Goal: Transaction & Acquisition: Purchase product/service

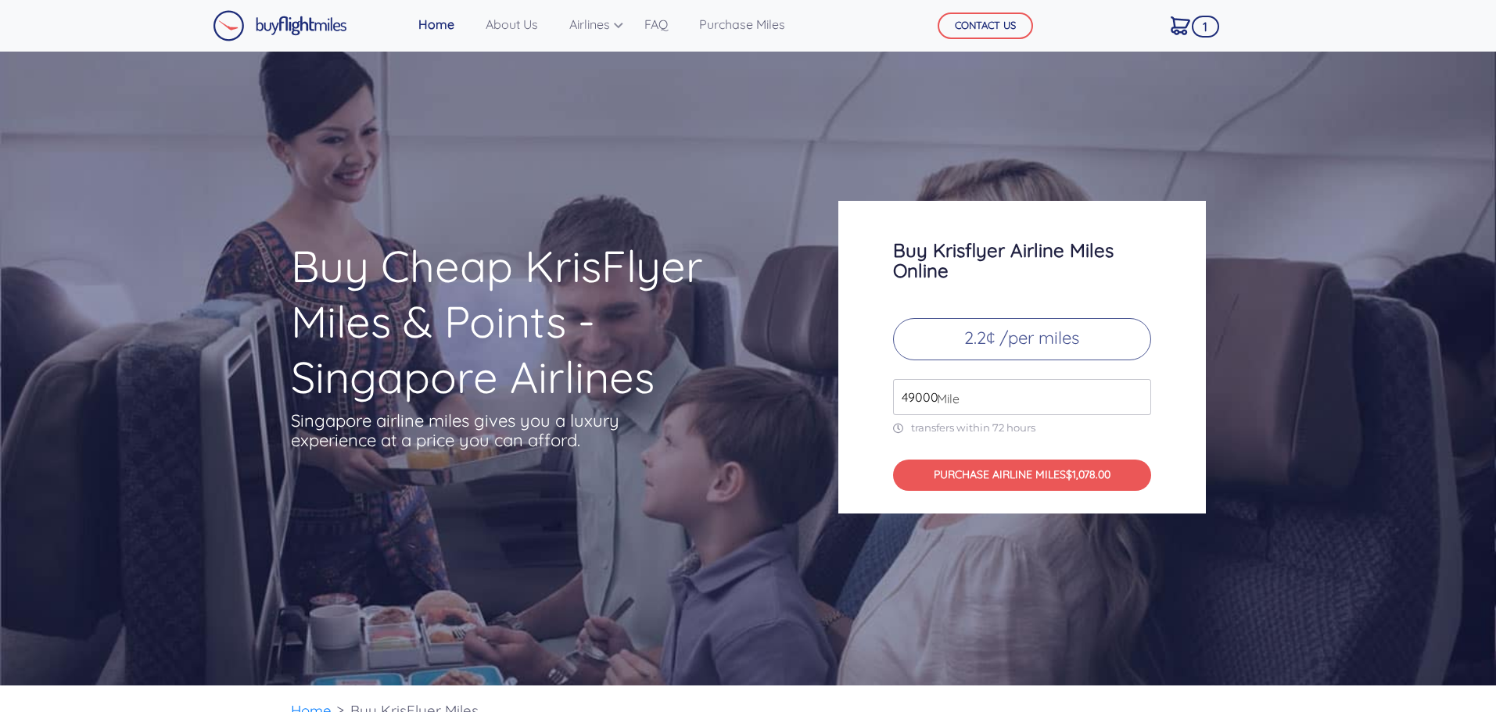
click at [1030, 346] on p "2.2¢ /per miles" at bounding box center [1022, 339] width 258 height 42
drag, startPoint x: 977, startPoint y: 400, endPoint x: 839, endPoint y: 411, distance: 138.1
click at [839, 411] on div "Buy Krisflyer Airline Miles Online 2.2¢ /per miles 49000 Mile transfers within …" at bounding box center [1021, 357] width 367 height 313
click at [1190, 411] on div "Buy Krisflyer Airline Miles Online 2.2¢ /per miles 18000 Mile transfers within …" at bounding box center [1021, 357] width 367 height 313
drag, startPoint x: 965, startPoint y: 401, endPoint x: 874, endPoint y: 403, distance: 90.7
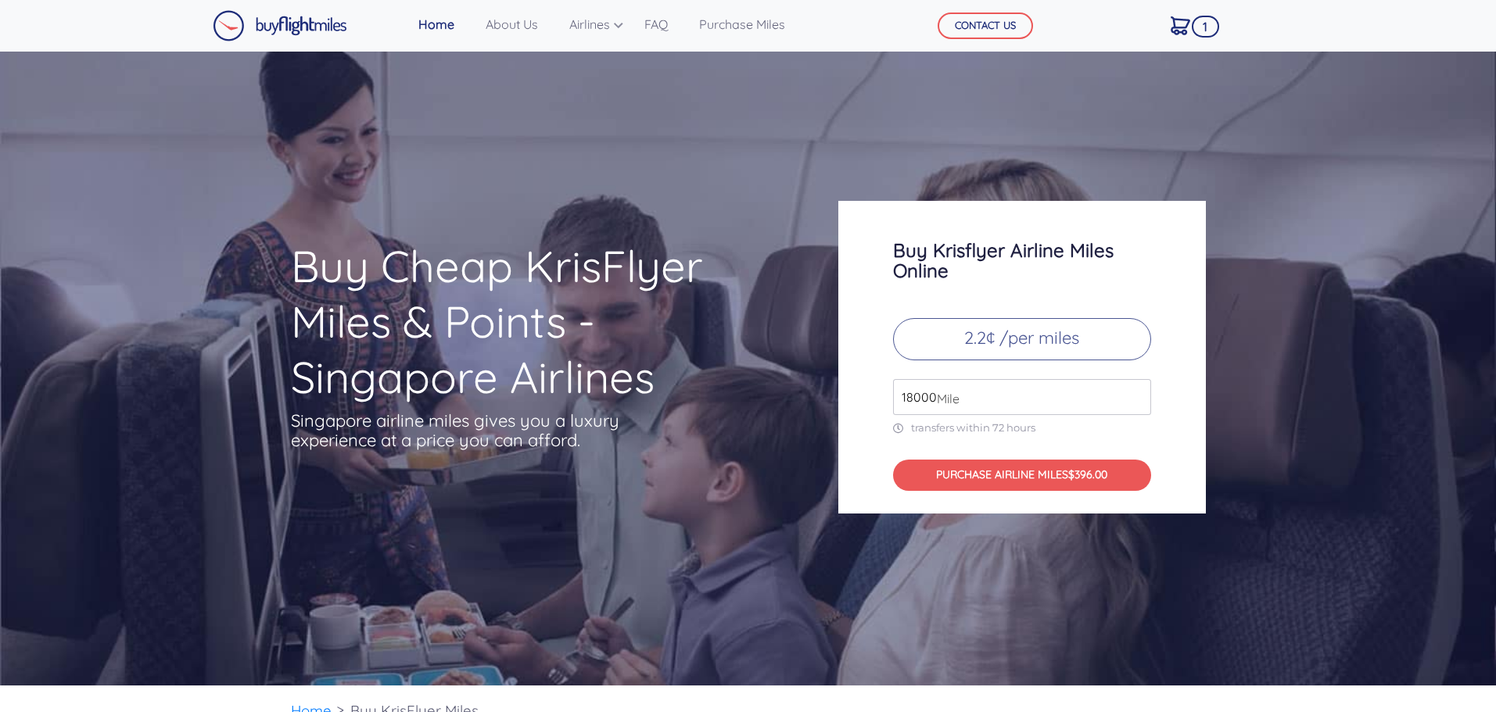
click at [874, 403] on div "Buy Krisflyer Airline Miles Online 2.2¢ /per miles 18000 Mile transfers within …" at bounding box center [1021, 357] width 367 height 313
type input "20000"
click at [1181, 429] on div "Buy Krisflyer Airline Miles Online 2.2¢ /per miles 20000 Mile transfers within …" at bounding box center [1021, 357] width 367 height 313
click at [1062, 476] on button "PURCHASE AIRLINE MILES $440.00" at bounding box center [1022, 476] width 258 height 32
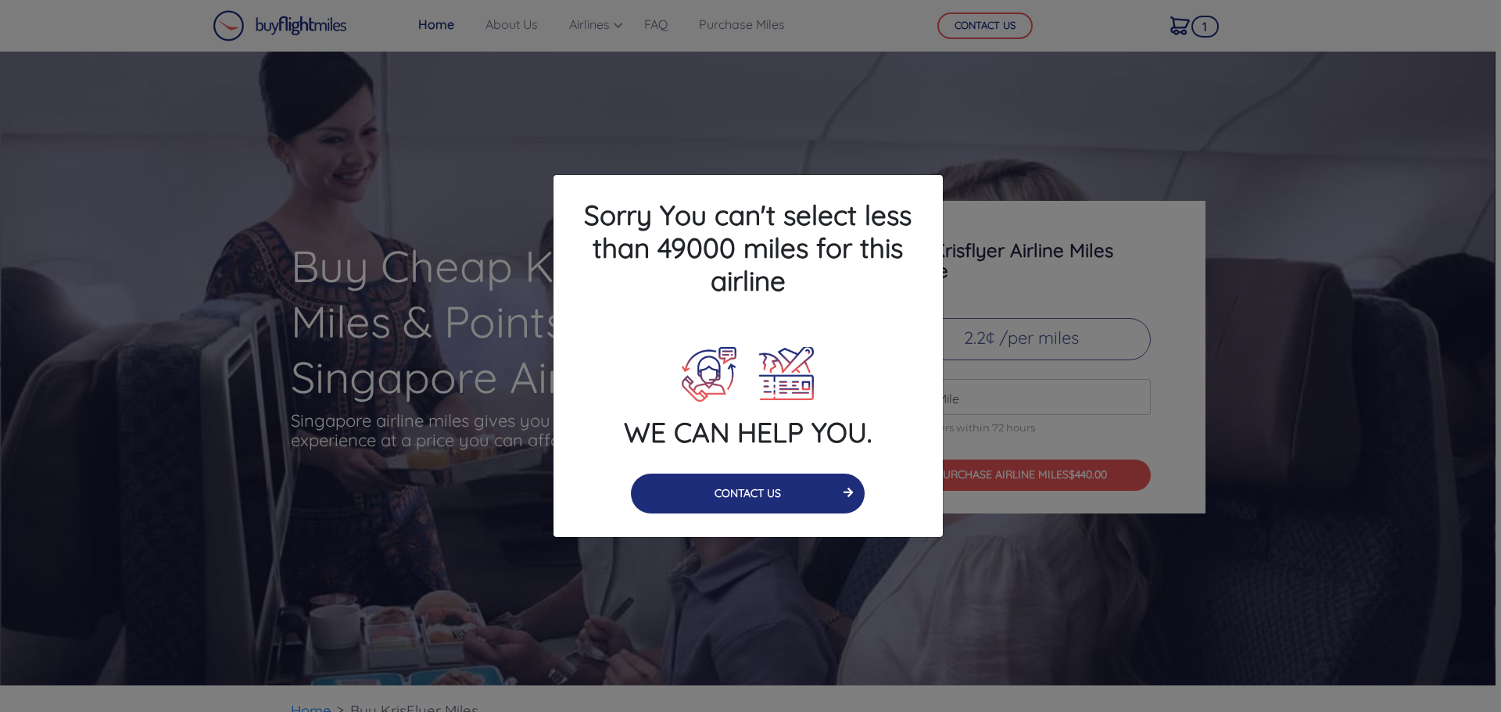
click at [767, 493] on button "CONTACT US" at bounding box center [748, 494] width 234 height 40
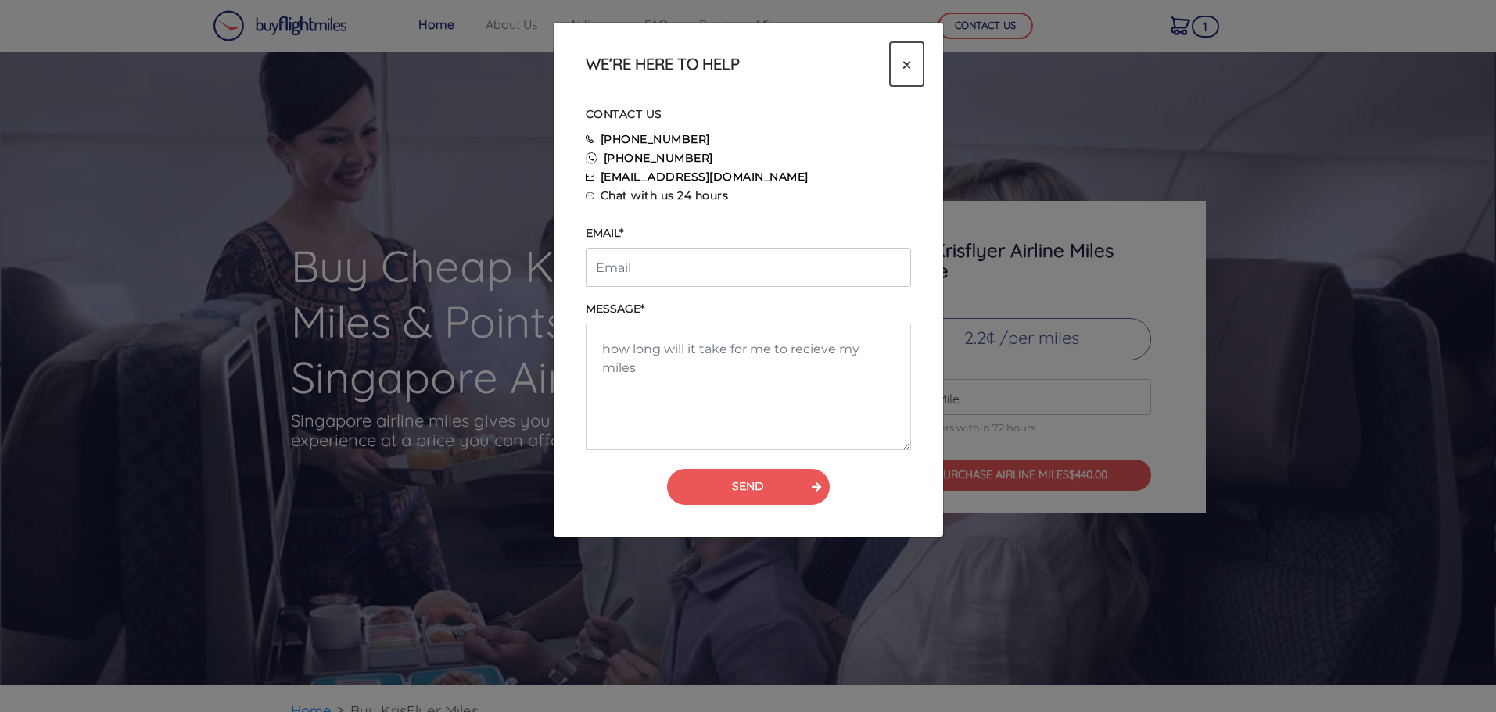
click at [902, 64] on span "×" at bounding box center [906, 63] width 9 height 23
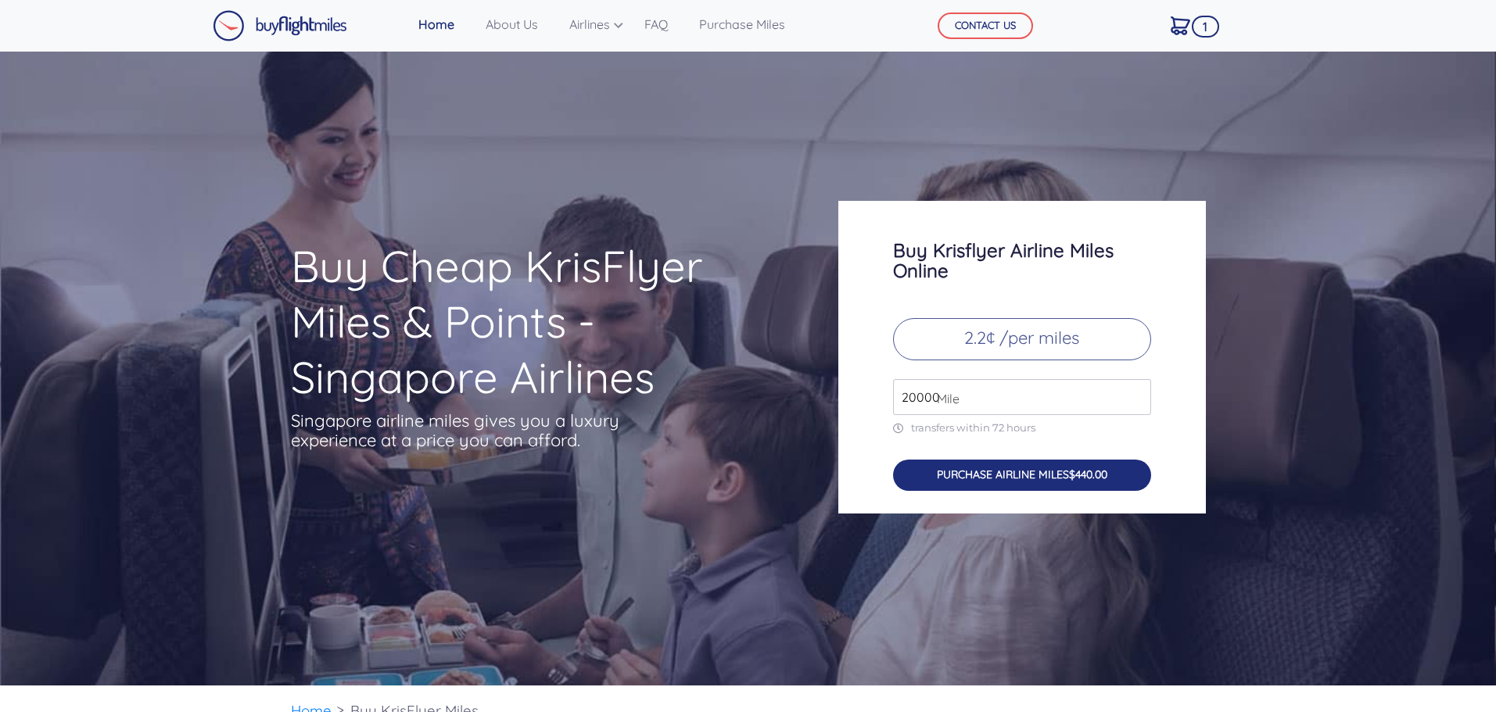
click at [1076, 474] on span "$440.00" at bounding box center [1088, 475] width 38 height 14
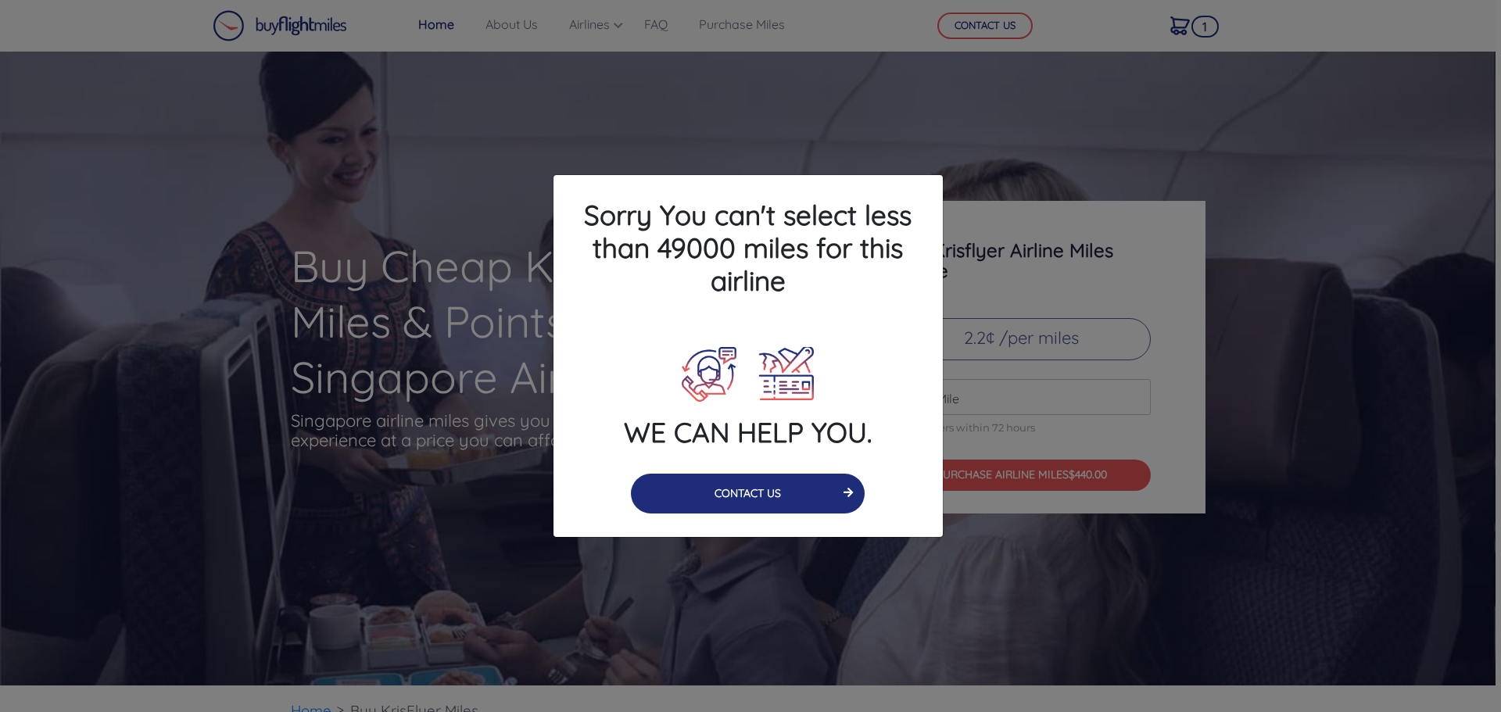
click at [752, 501] on button "CONTACT US" at bounding box center [748, 494] width 234 height 40
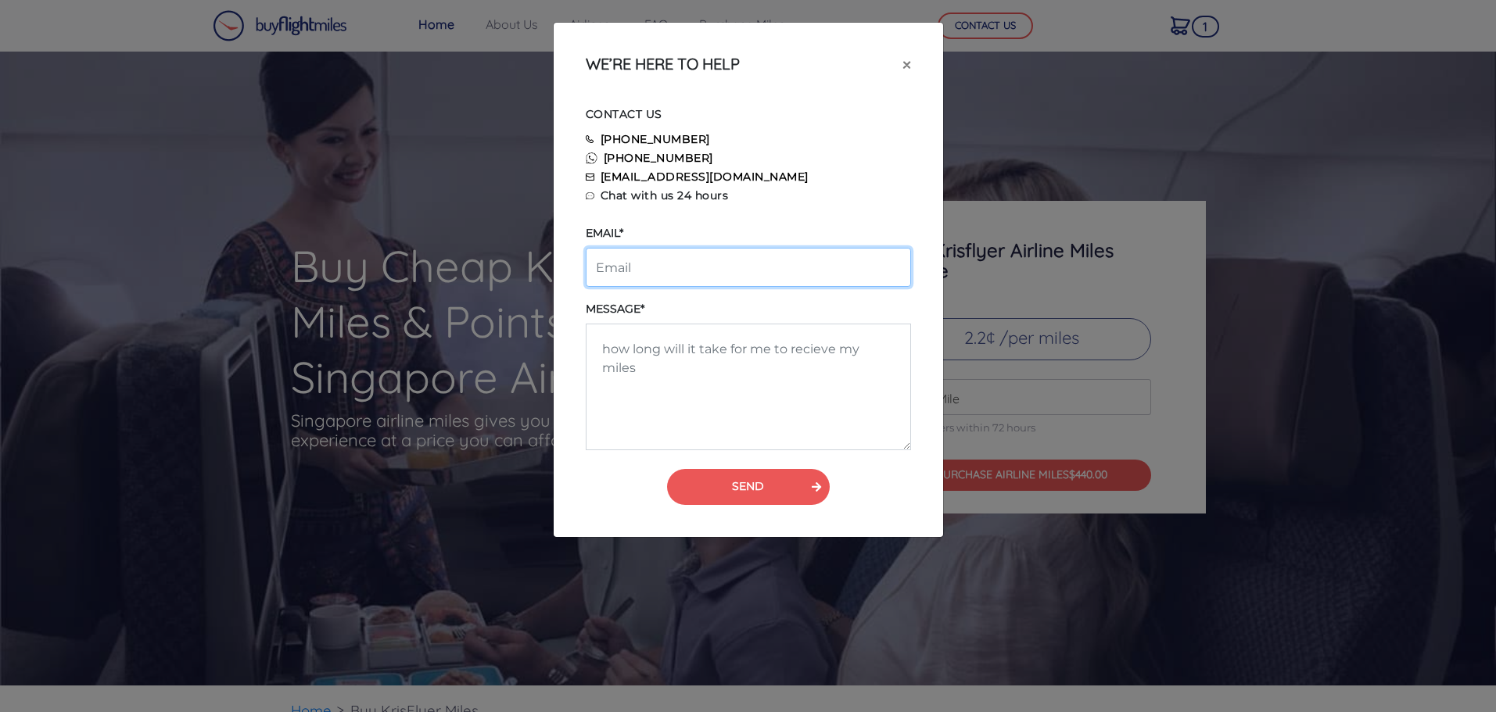
click at [651, 267] on input "email" at bounding box center [748, 267] width 325 height 39
type input "yakin@atomsa.co.za"
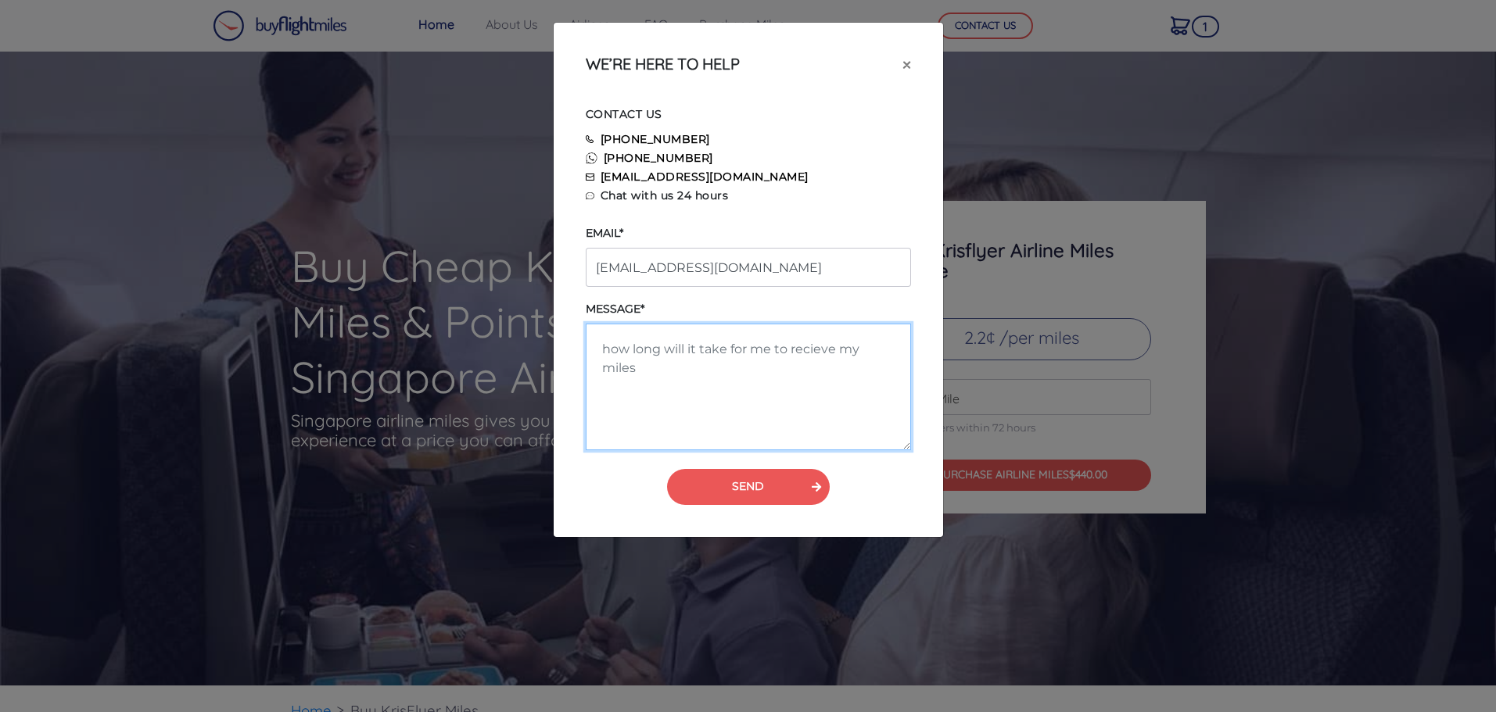
click at [735, 364] on textarea at bounding box center [748, 387] width 325 height 127
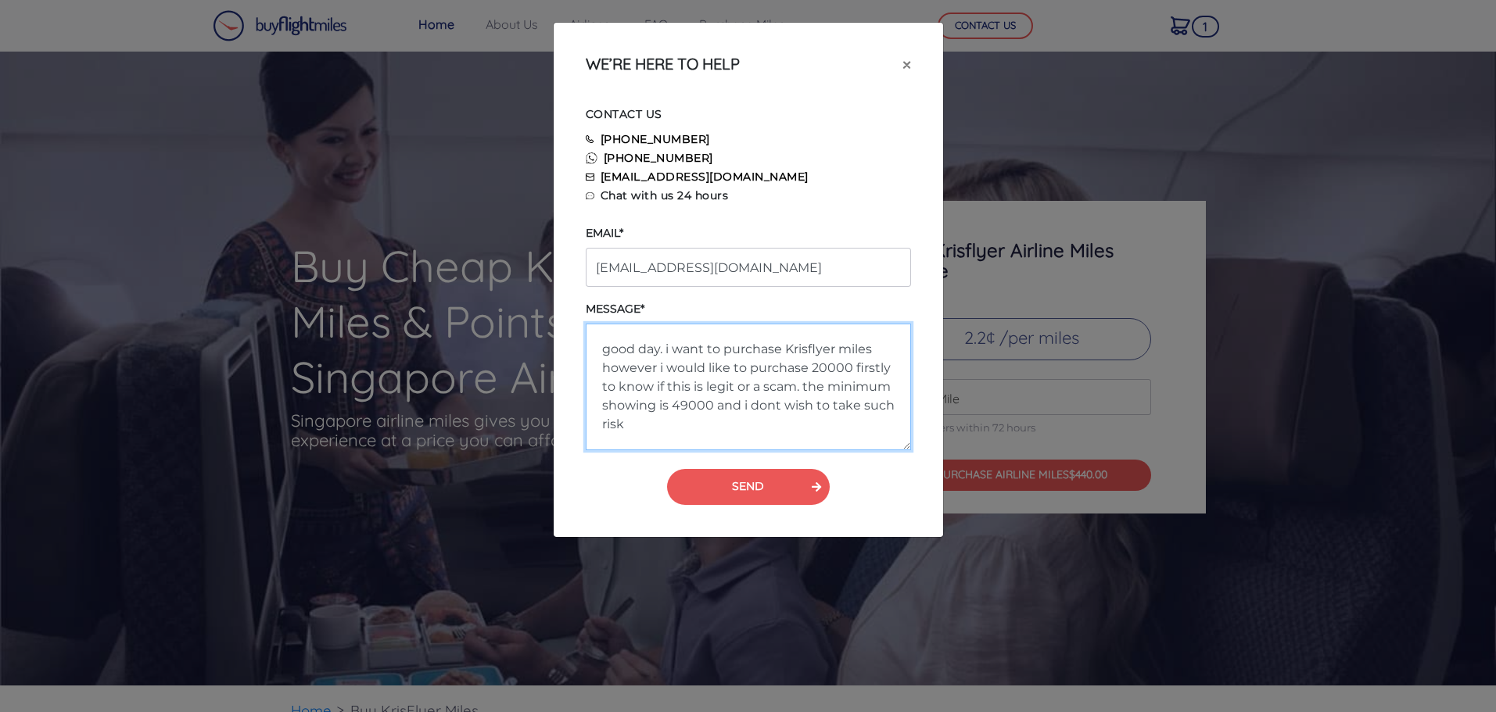
drag, startPoint x: 812, startPoint y: 351, endPoint x: 762, endPoint y: 406, distance: 73.6
type textarea "good day. i want to purchase Krisflyer miles however i would like to purchase 2…"
click at [720, 453] on div "CONTACT US 855-345-3500 +19087181082 info@buyflightmiles.com Chat with us 24 ho…" at bounding box center [748, 304] width 350 height 425
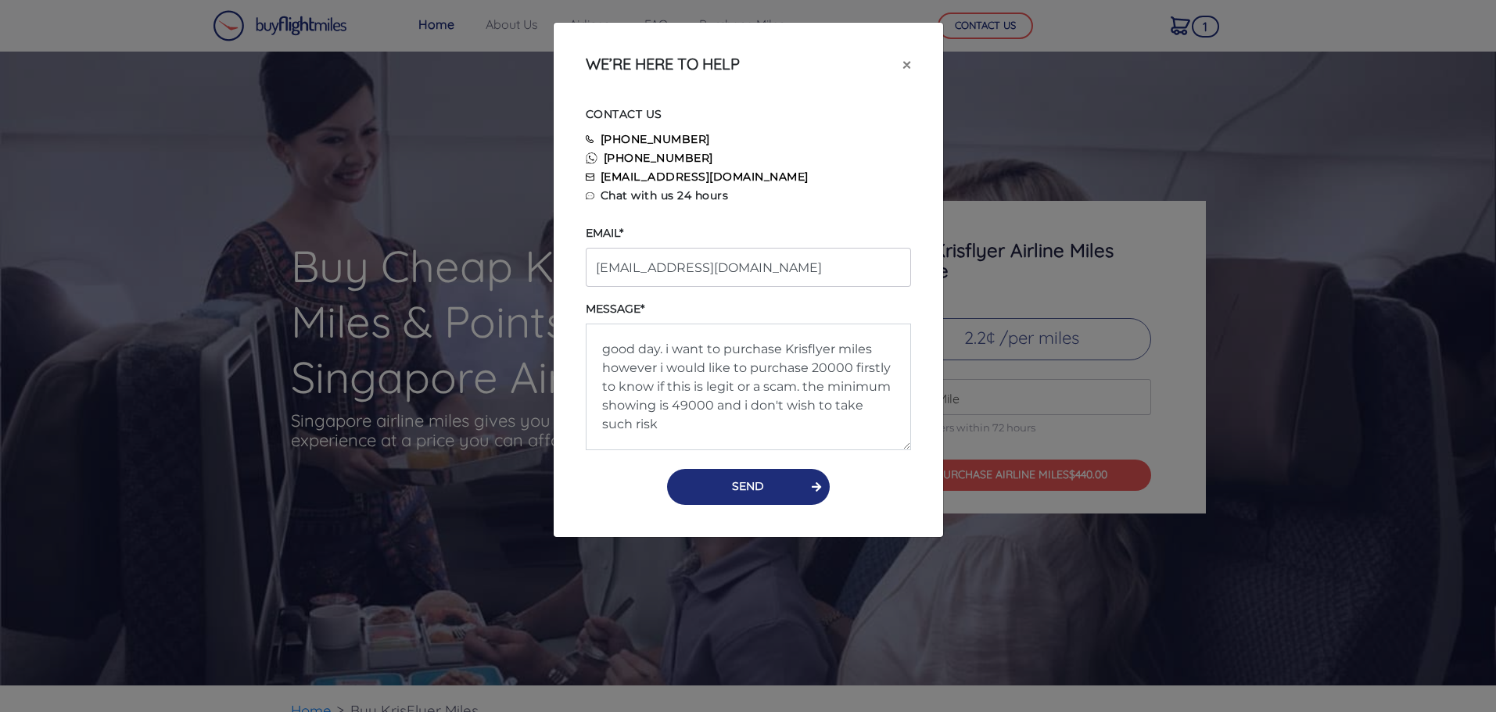
click at [735, 488] on button "SEND" at bounding box center [748, 487] width 163 height 36
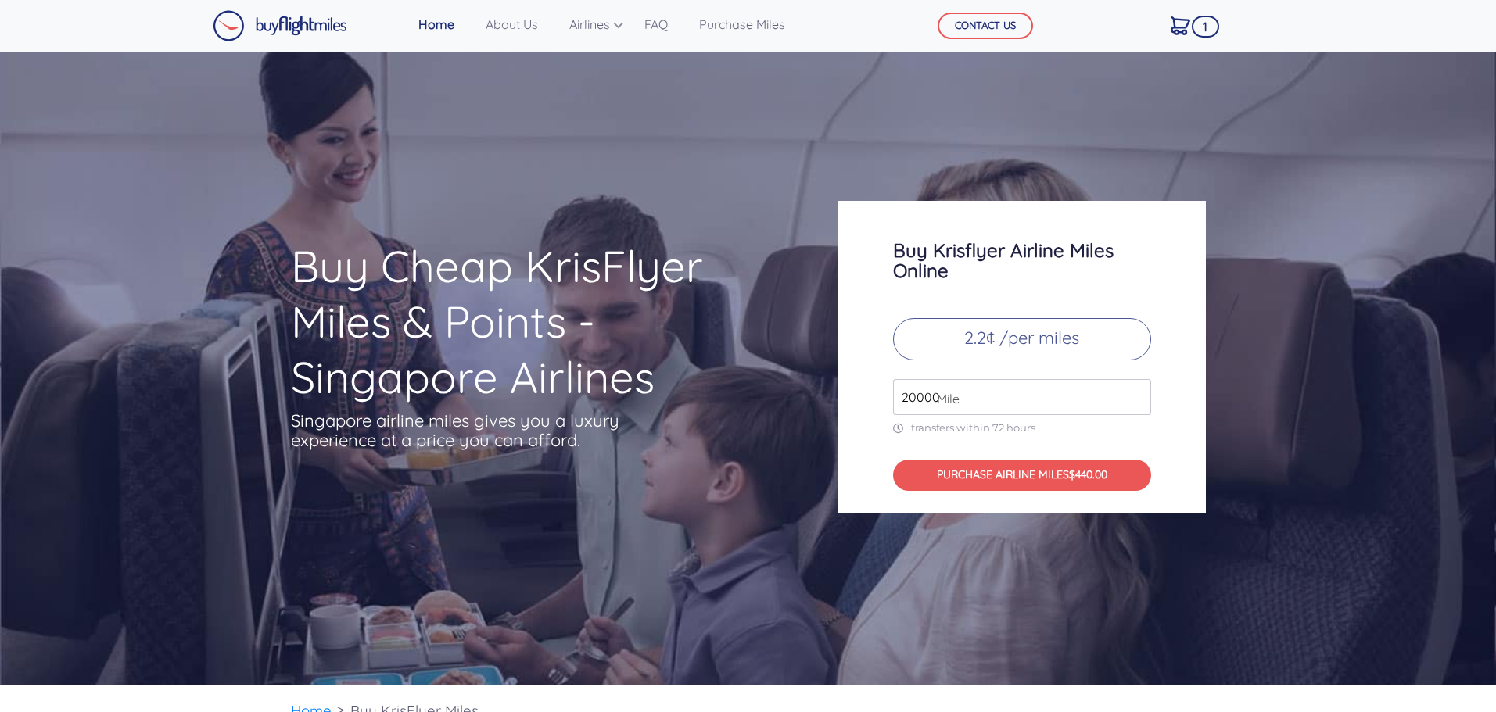
drag, startPoint x: 966, startPoint y: 396, endPoint x: 831, endPoint y: 410, distance: 136.0
click at [831, 410] on div "Buy Krisflyer Airline Miles Online 2.2¢ /per miles 20000 Mile transfers within …" at bounding box center [1021, 357] width 391 height 313
type input "49000"
click at [1188, 433] on div "Buy Krisflyer Airline Miles Online 2.2¢ /per miles 49000 Mile transfers within …" at bounding box center [1021, 357] width 367 height 313
click at [1010, 351] on p "2.2¢ /per miles" at bounding box center [1022, 339] width 258 height 42
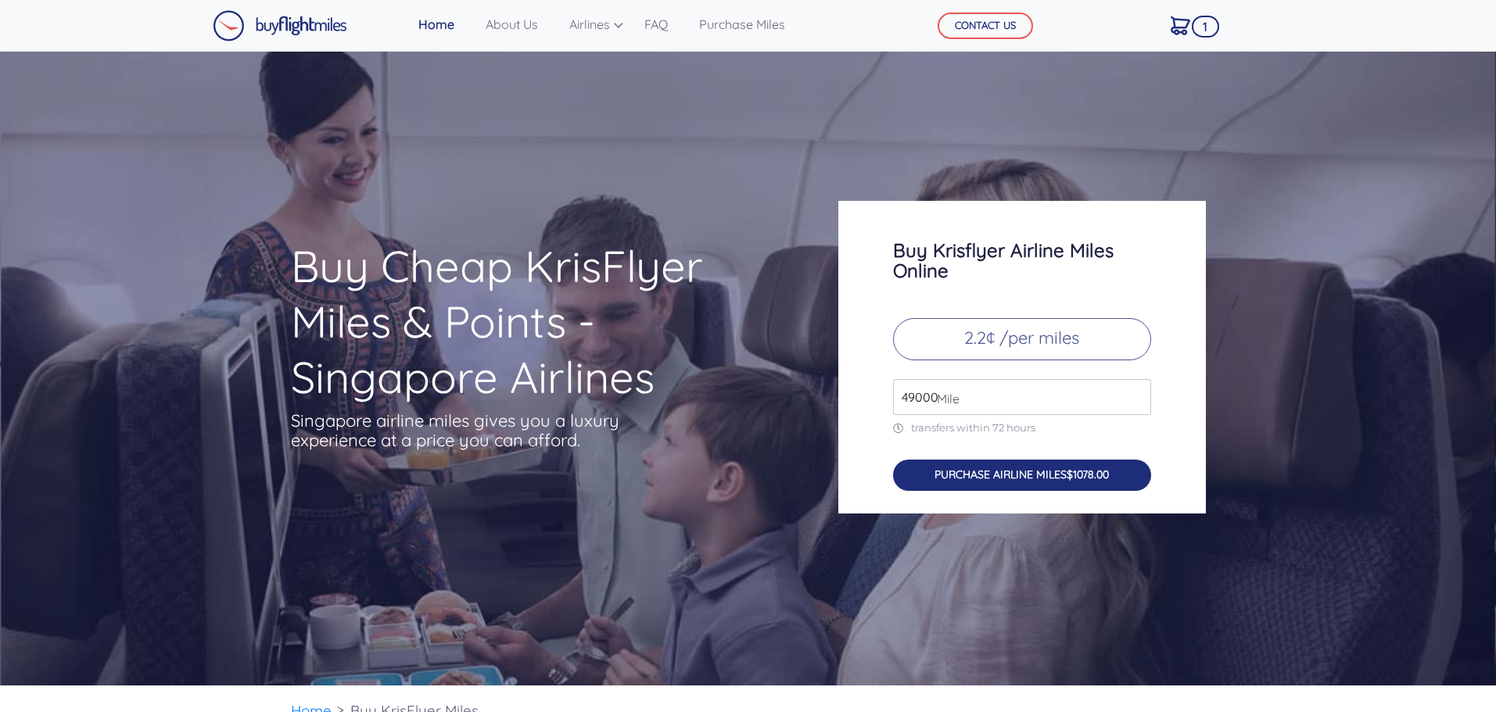
click at [1054, 475] on button "PURCHASE AIRLINE MILES $1078.00" at bounding box center [1022, 476] width 258 height 32
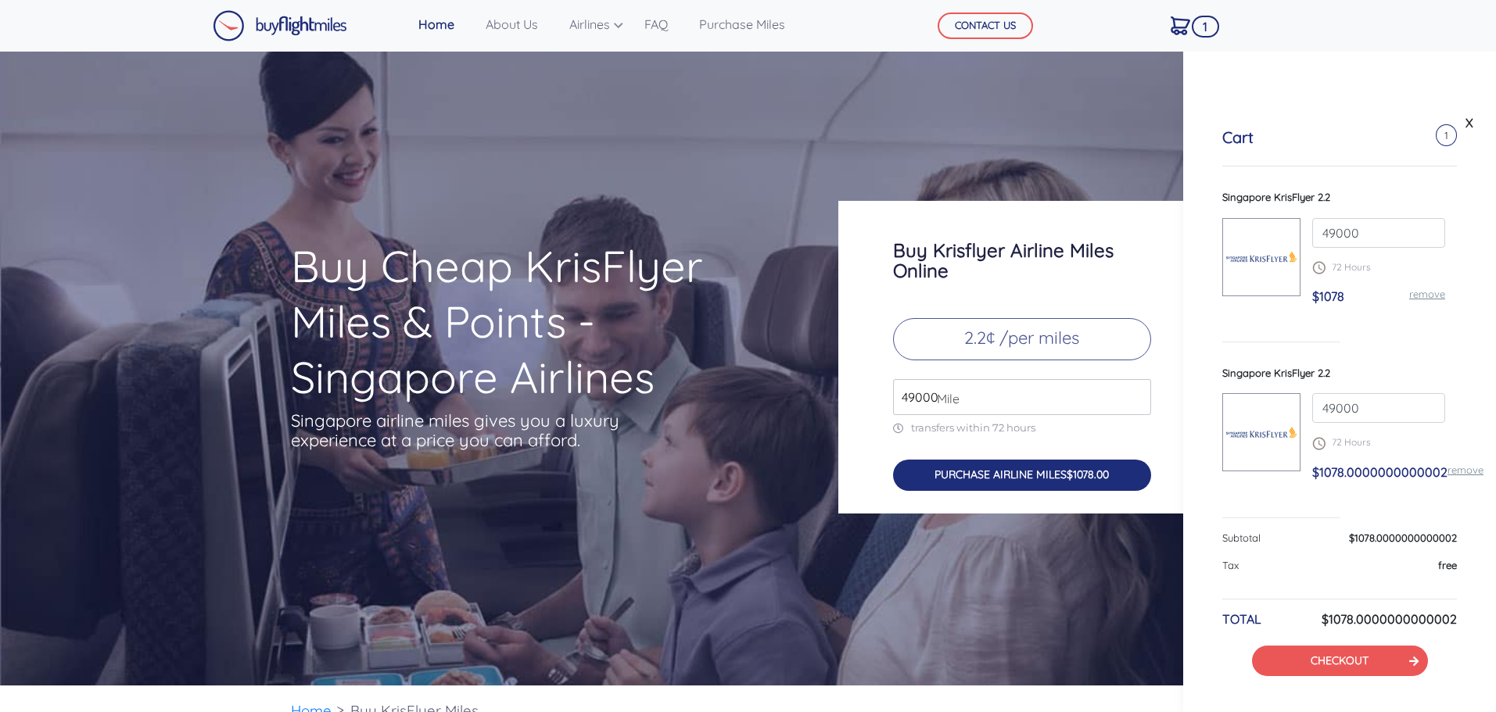
scroll to position [13, 0]
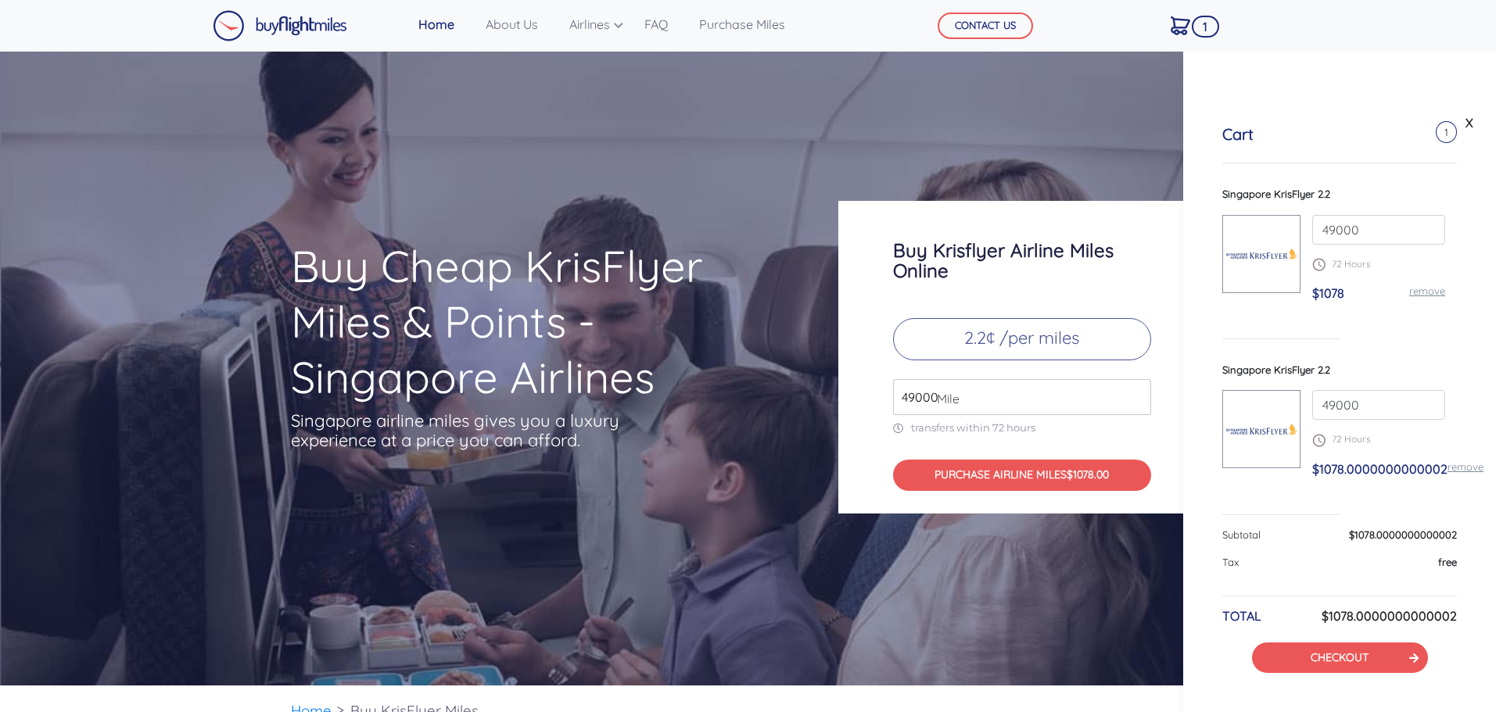
click at [1450, 466] on link "remove" at bounding box center [1465, 467] width 36 height 13
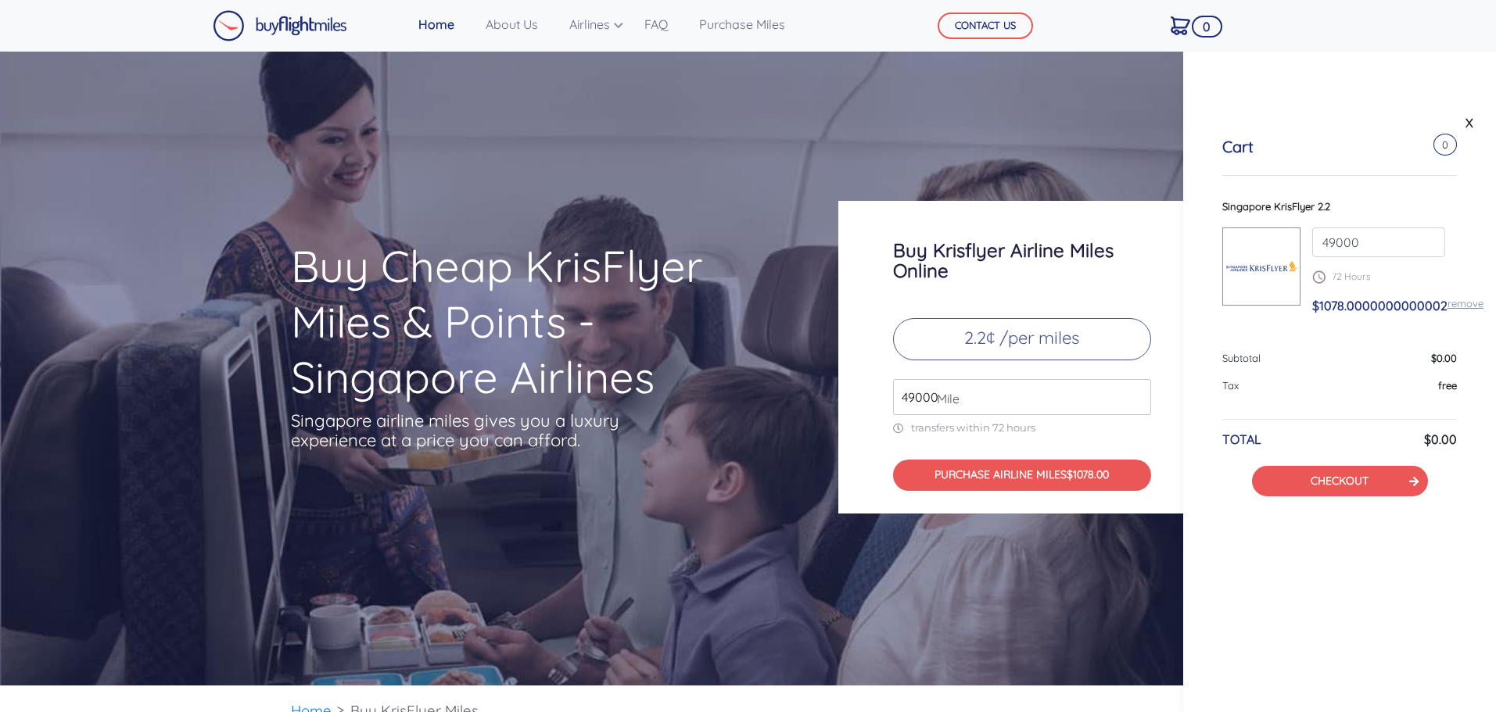
click at [1324, 552] on div "X Cart 0 Singapore KrisFlyer 2.2 49000 72 Hours $1078.0000000000002 remove Subt…" at bounding box center [1339, 381] width 313 height 661
click at [1472, 305] on link "remove" at bounding box center [1465, 303] width 36 height 13
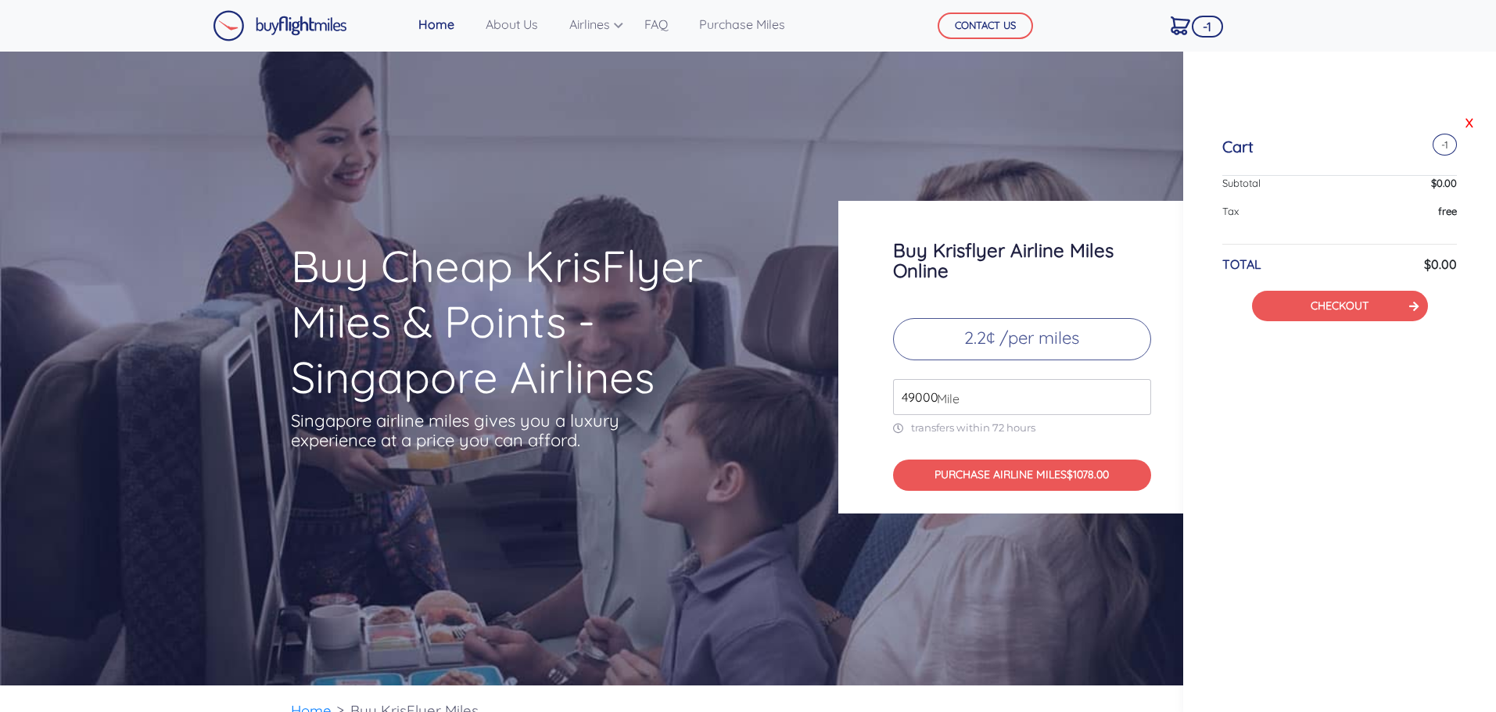
click at [1471, 123] on link "X" at bounding box center [1469, 122] width 16 height 23
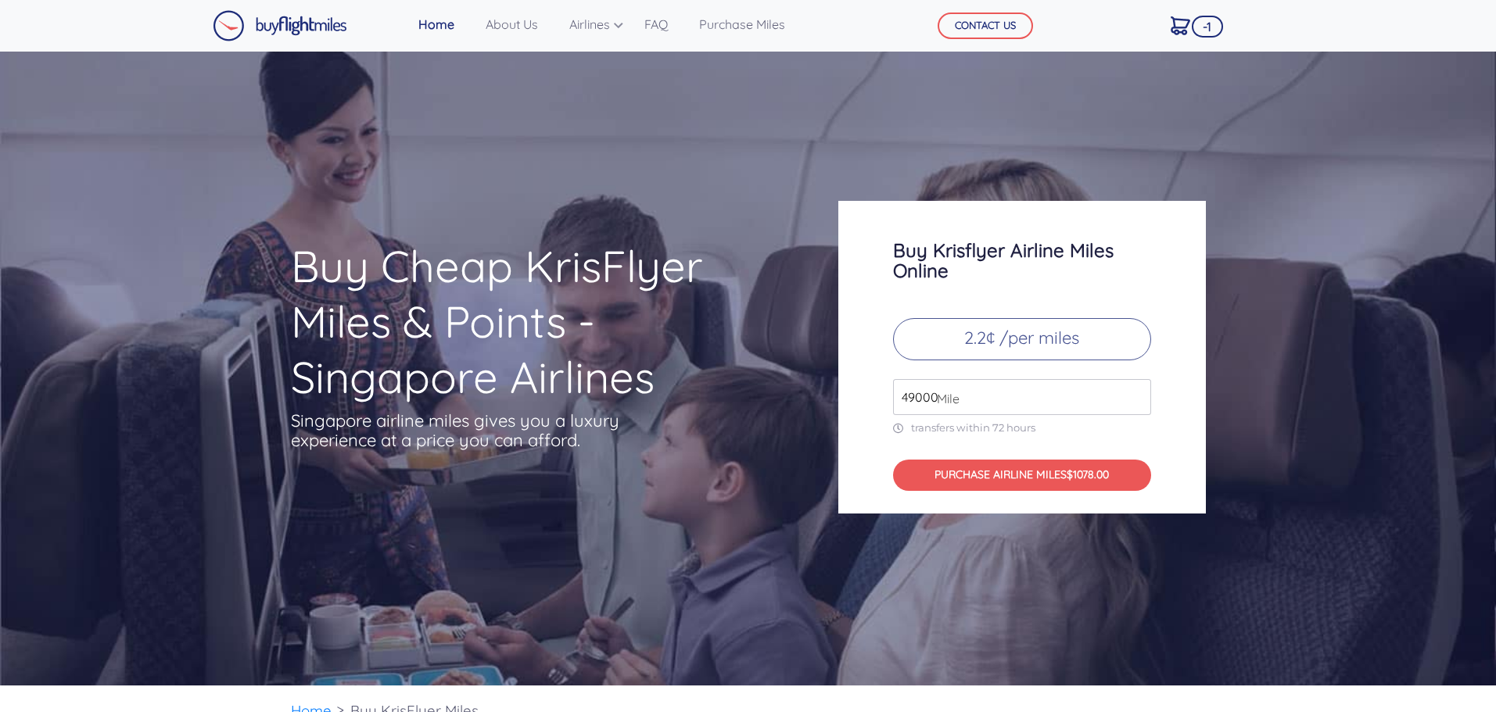
click at [1205, 27] on span "-1" at bounding box center [1207, 27] width 31 height 22
click at [1077, 481] on span "$1078.00" at bounding box center [1088, 475] width 42 height 14
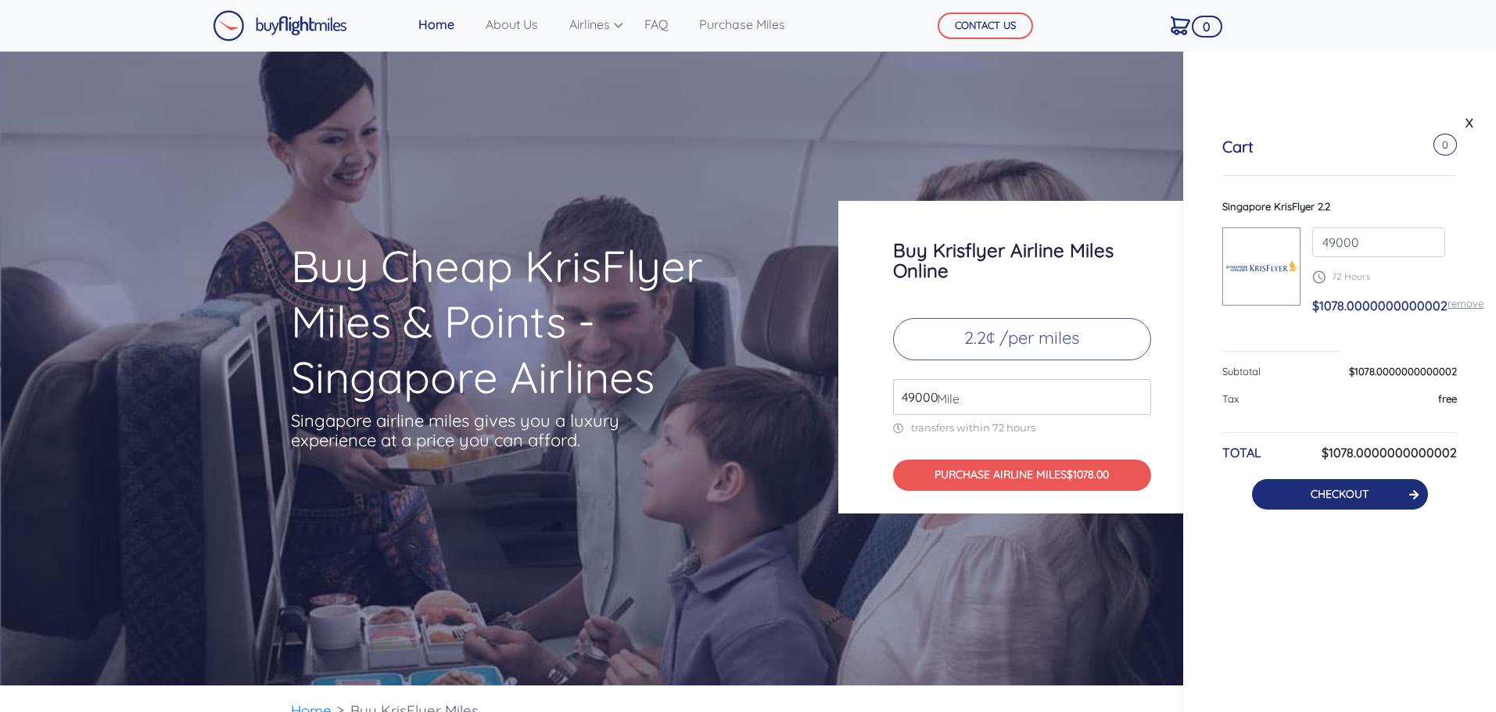
click at [1385, 499] on button "CHECKOUT" at bounding box center [1340, 494] width 176 height 30
click at [1340, 496] on link "CHECKOUT" at bounding box center [1339, 494] width 58 height 14
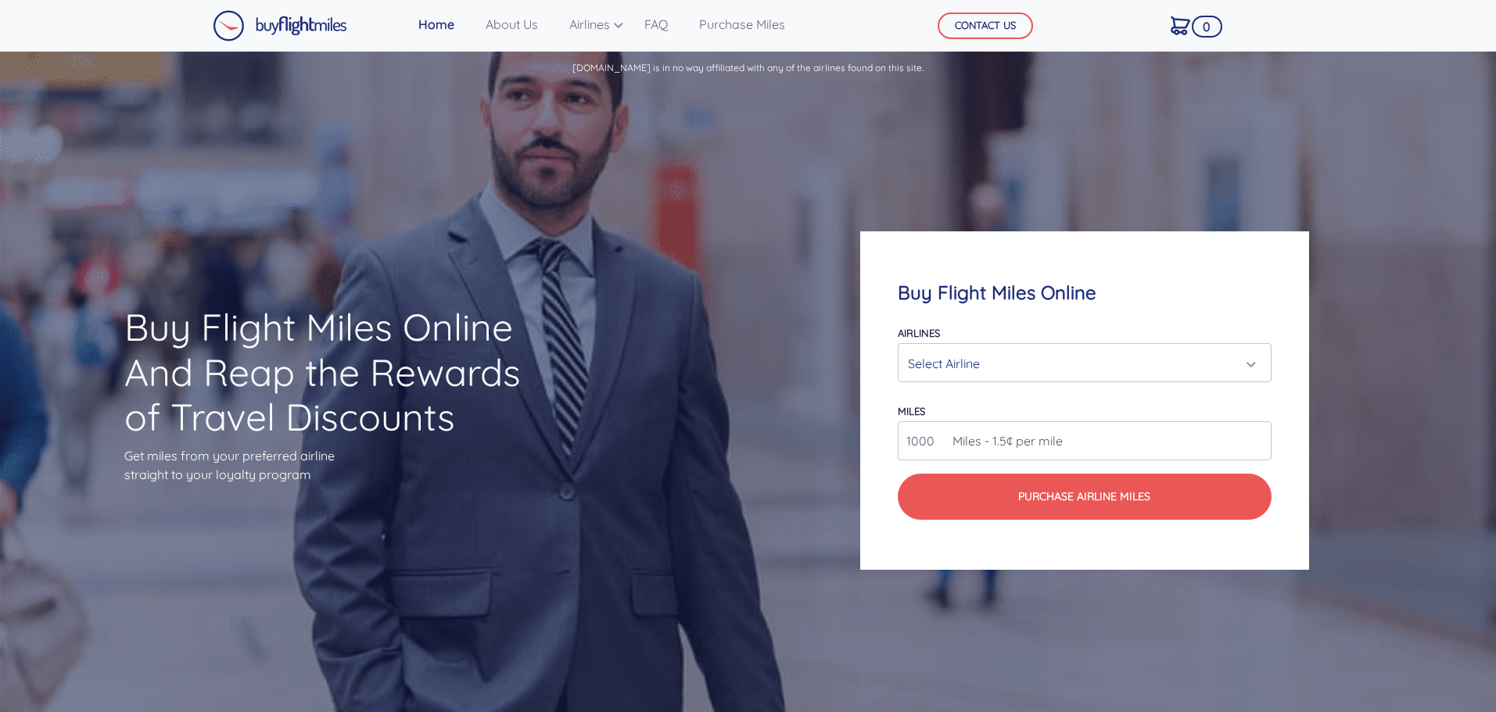
click at [1117, 381] on div "Select Airline" at bounding box center [1083, 363] width 371 height 38
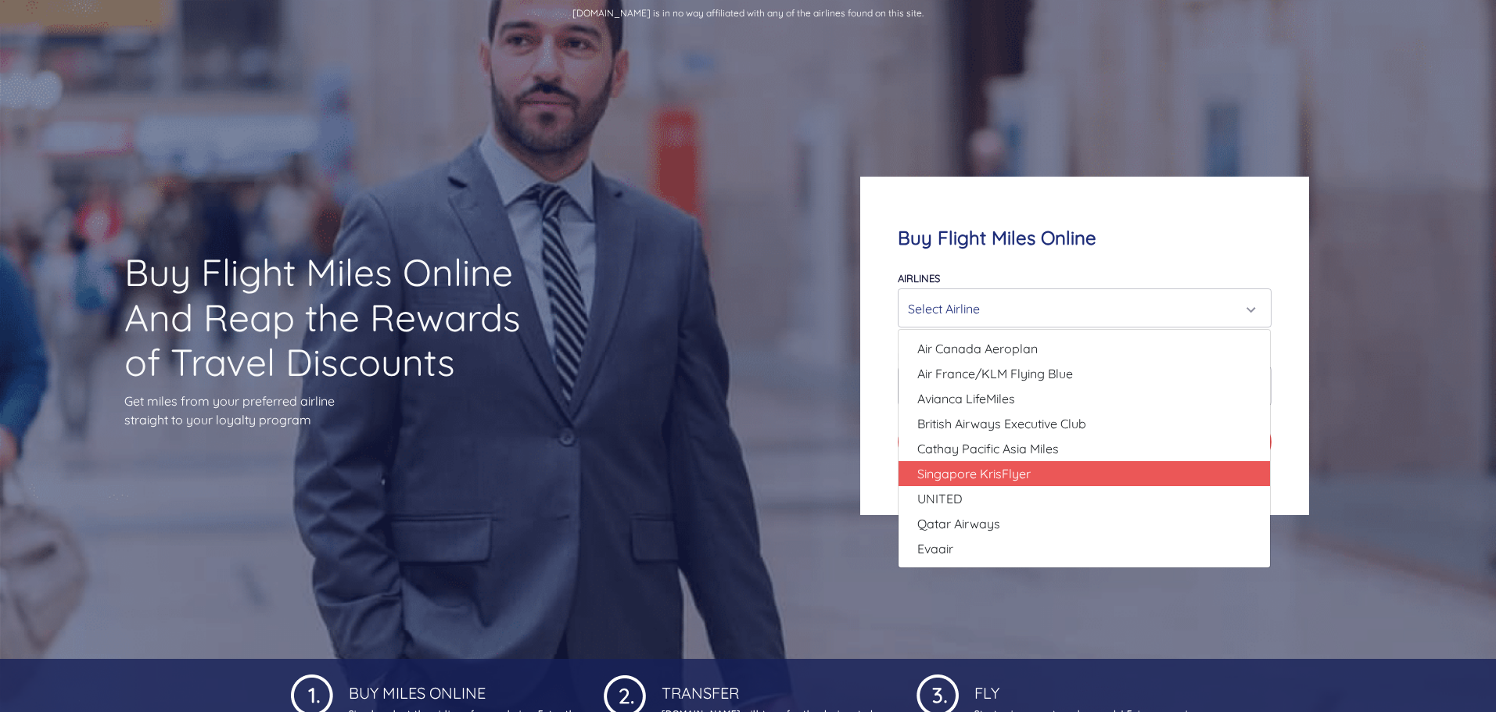
scroll to position [156, 0]
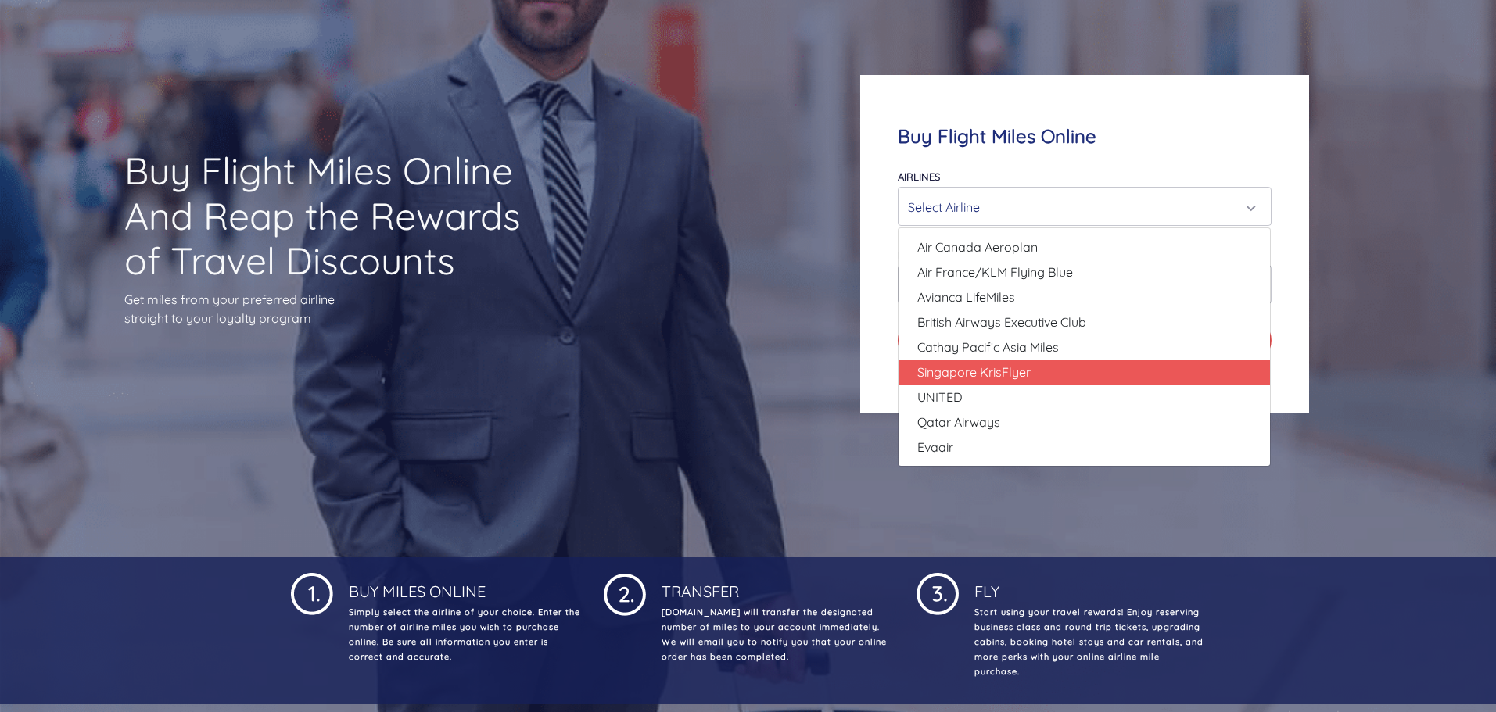
click at [1005, 369] on span "Singapore KrisFlyer" at bounding box center [973, 372] width 113 height 19
select select "Singapore KrisFlyer"
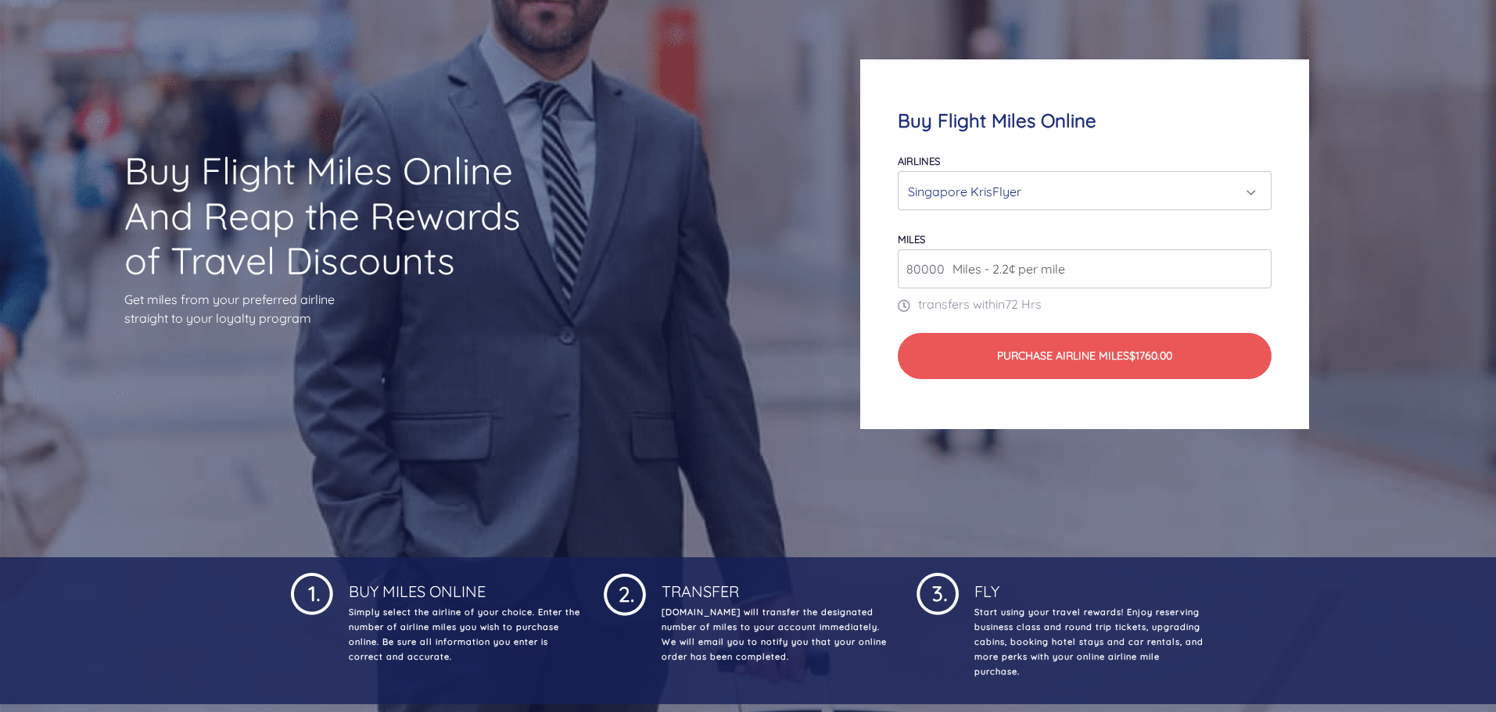
click at [1026, 272] on span "Miles - 2.2¢ per mile" at bounding box center [1005, 269] width 120 height 19
click at [1258, 264] on input "81000" at bounding box center [1084, 268] width 373 height 39
type input "80000"
click at [1252, 276] on input "80000" at bounding box center [1084, 268] width 373 height 39
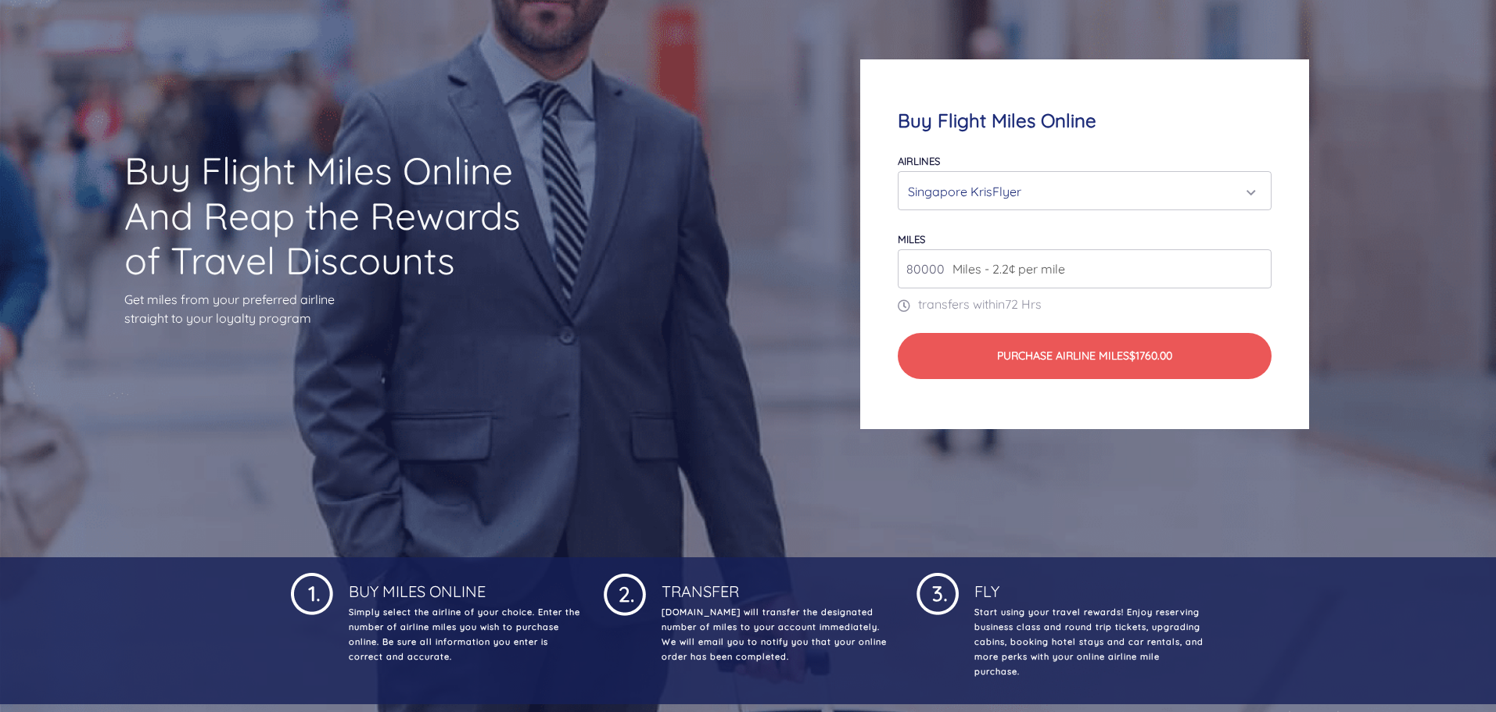
click at [1252, 276] on input "80000" at bounding box center [1084, 268] width 373 height 39
click at [1255, 276] on input "80000" at bounding box center [1084, 268] width 373 height 39
click at [1099, 231] on div "miles 80000 Miles - 2.2¢ per mile" at bounding box center [1084, 258] width 373 height 59
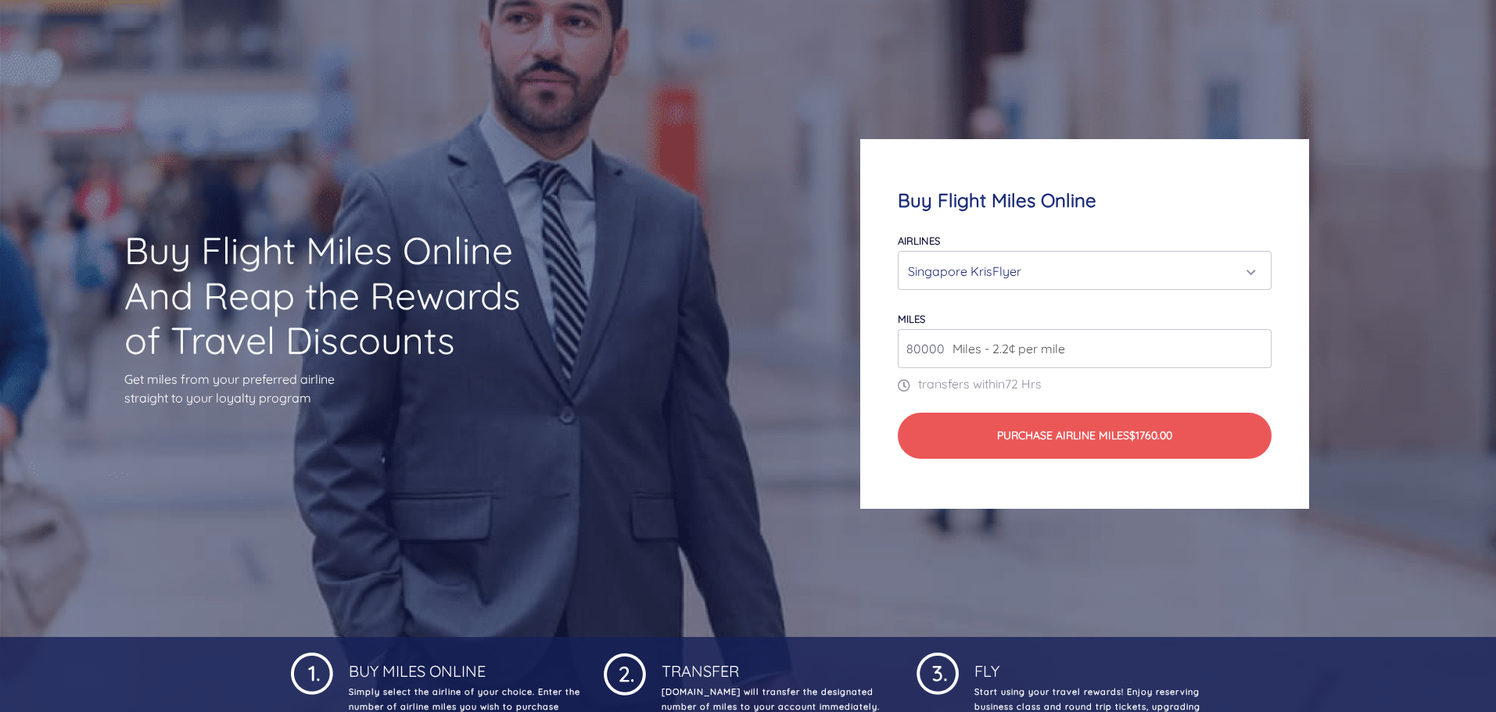
scroll to position [0, 0]
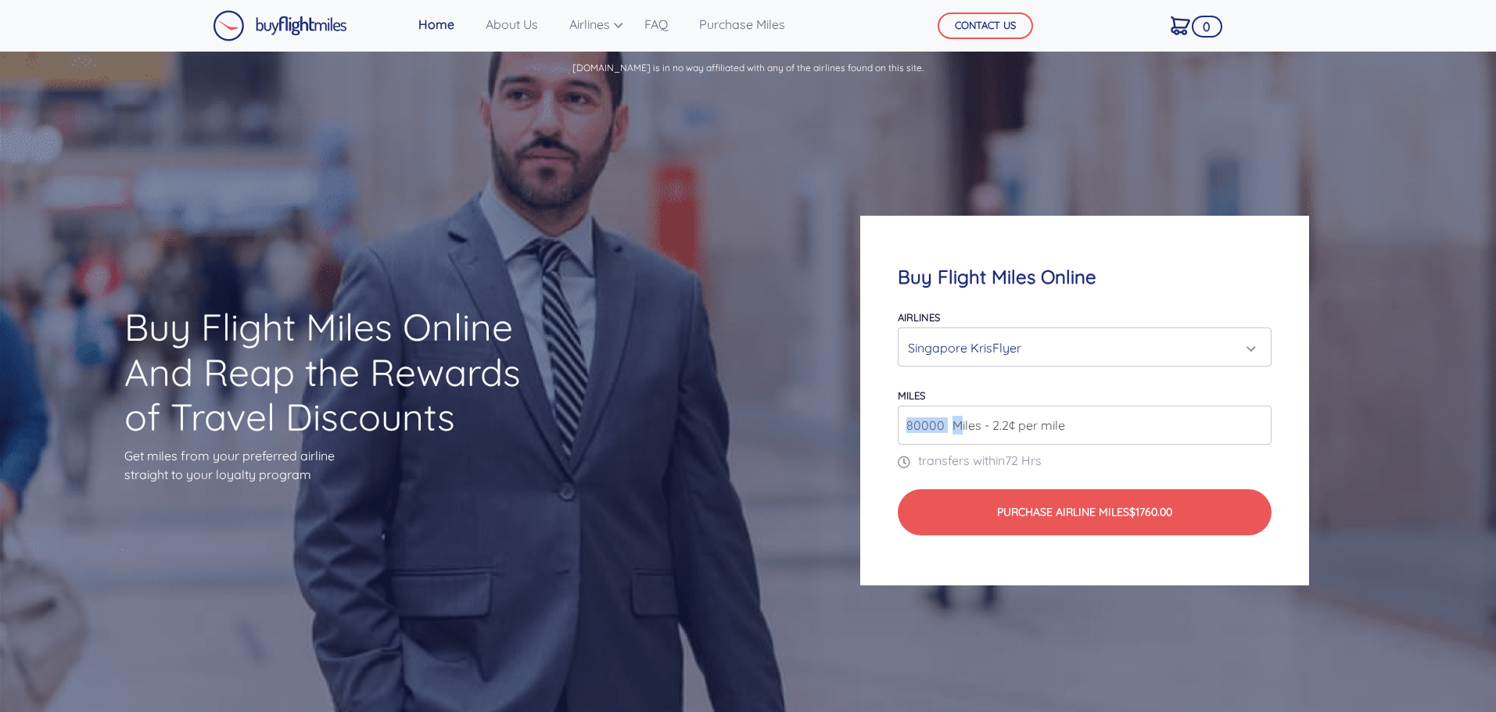
drag, startPoint x: 962, startPoint y: 422, endPoint x: 857, endPoint y: 431, distance: 105.1
click at [857, 431] on div "Buy Flight Miles Online Airlines Air Canada Aeroplan Air France/KLM Flying Blue…" at bounding box center [1084, 401] width 598 height 520
click at [1002, 422] on span "Miles - 2.2¢ per mile" at bounding box center [1005, 425] width 120 height 19
click at [1128, 425] on input "80000" at bounding box center [1084, 425] width 373 height 39
drag, startPoint x: 945, startPoint y: 426, endPoint x: 852, endPoint y: 428, distance: 93.9
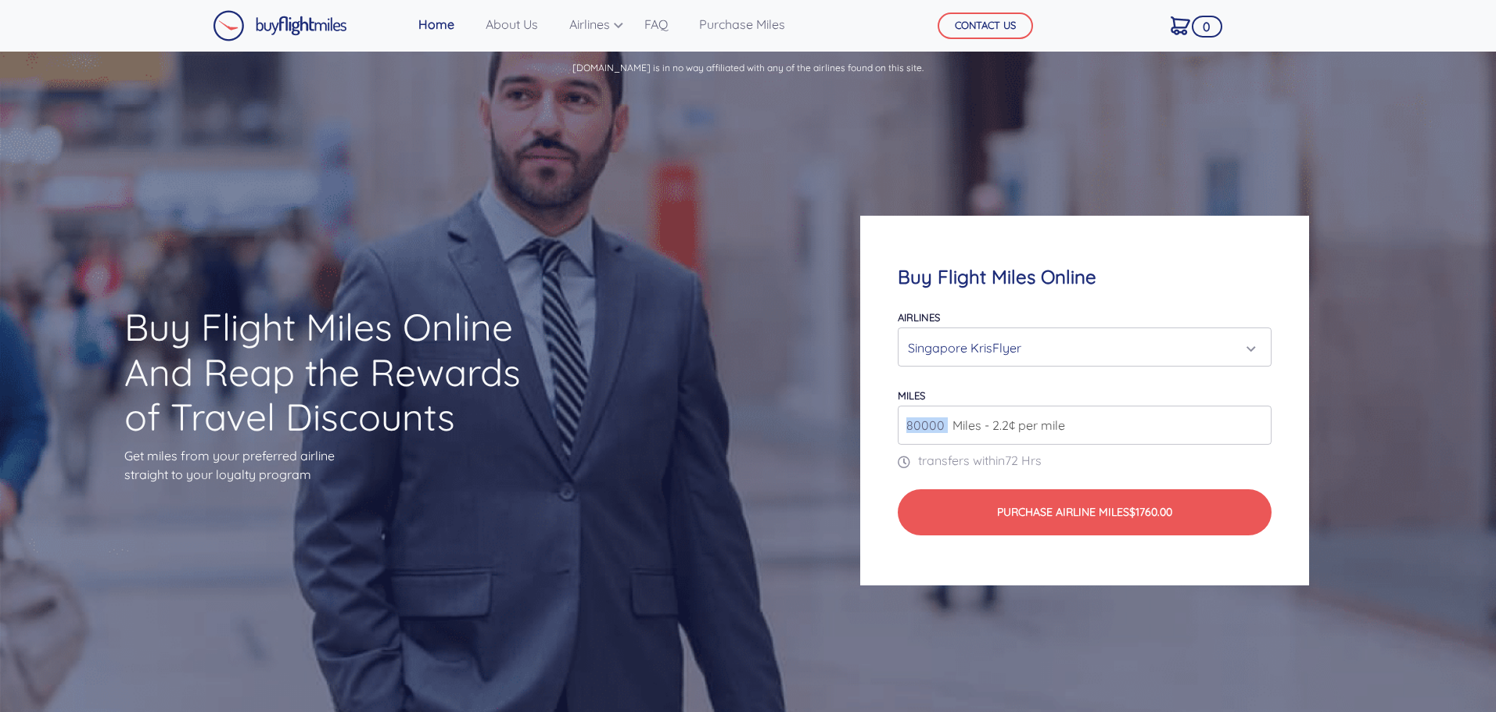
click at [852, 428] on div "Buy Flight Miles Online Airlines Air Canada Aeroplan Air France/KLM Flying Blue…" at bounding box center [1084, 401] width 598 height 520
click at [866, 482] on div "Buy Flight Miles Online Airlines Air Canada Aeroplan Air France/KLM Flying Blue…" at bounding box center [1084, 401] width 448 height 370
click at [340, 25] on img at bounding box center [280, 25] width 134 height 31
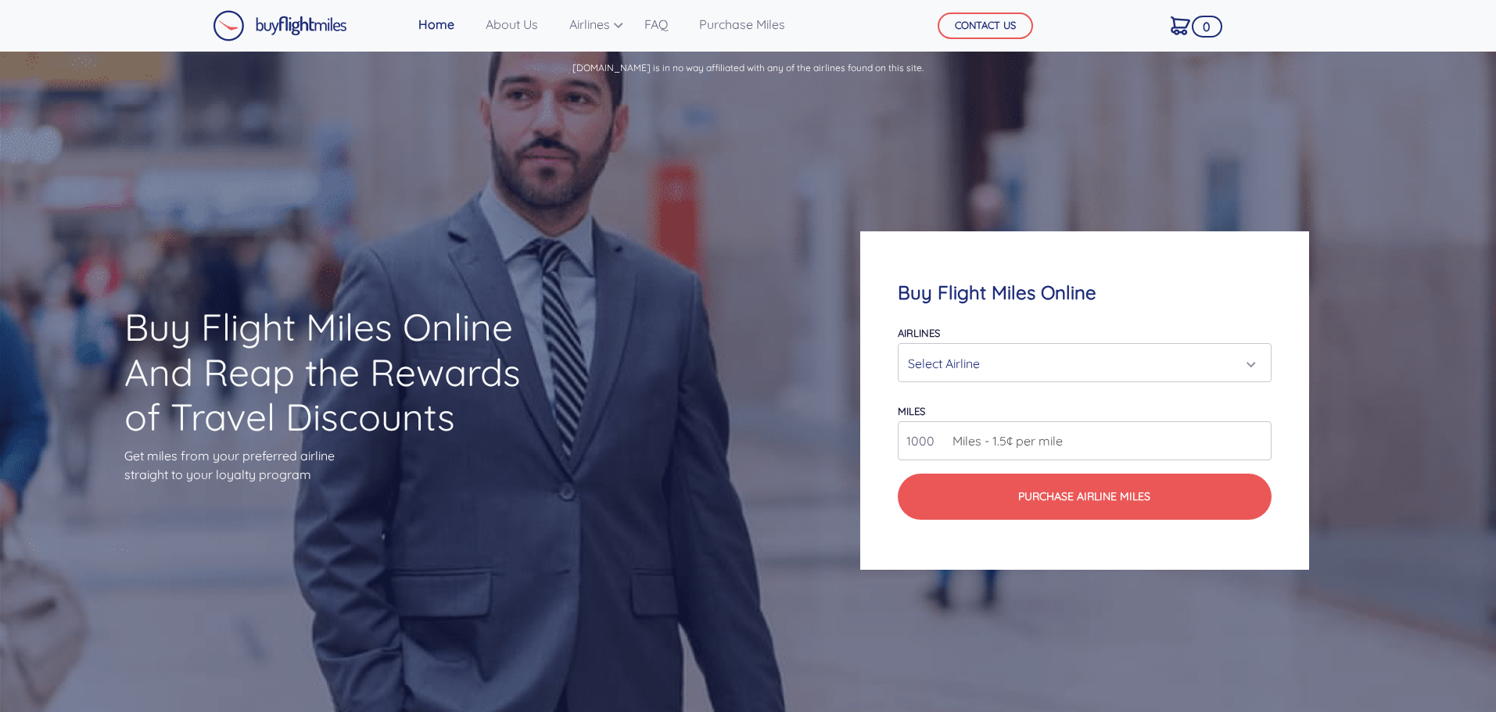
click at [1074, 347] on div "Select Airline" at bounding box center [1083, 363] width 371 height 38
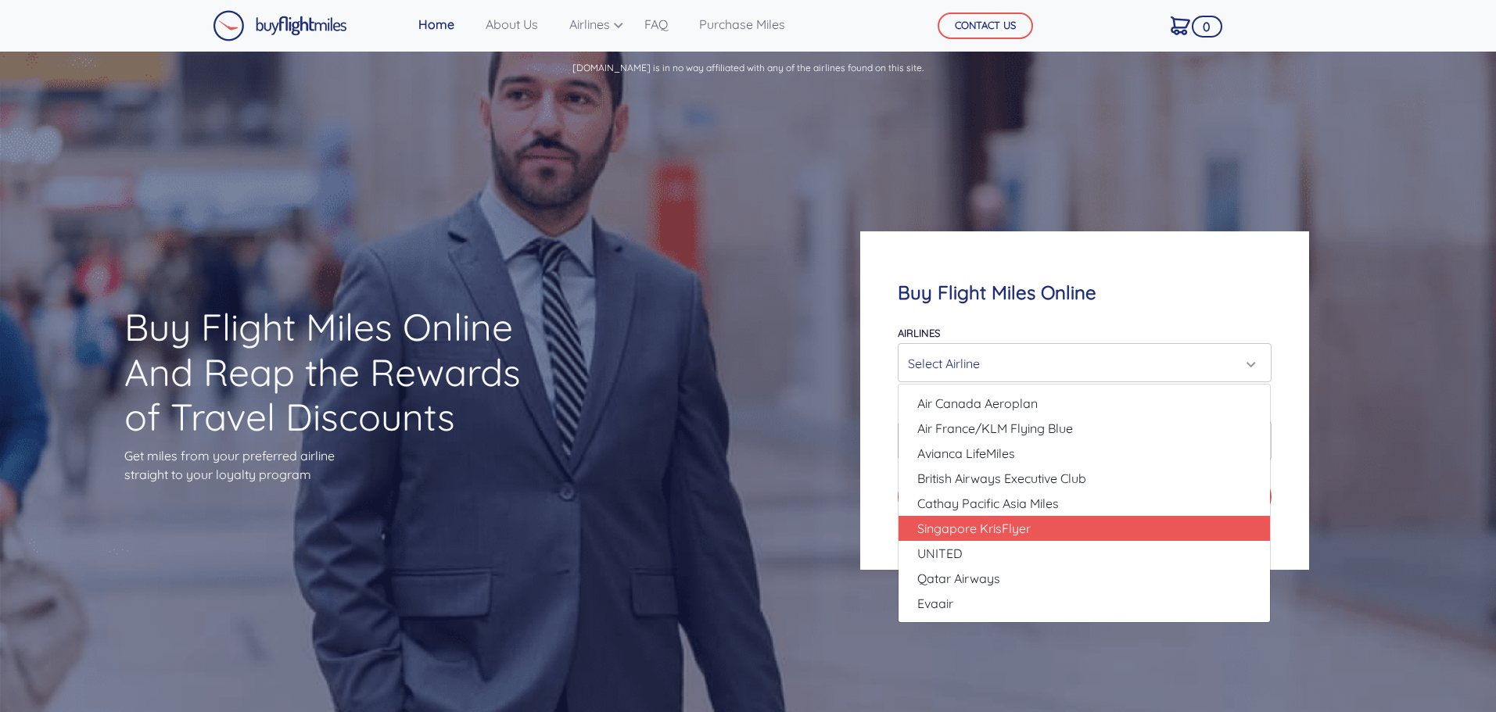
click at [1009, 533] on span "Singapore KrisFlyer" at bounding box center [973, 528] width 113 height 19
select select "Singapore KrisFlyer"
type input "80000"
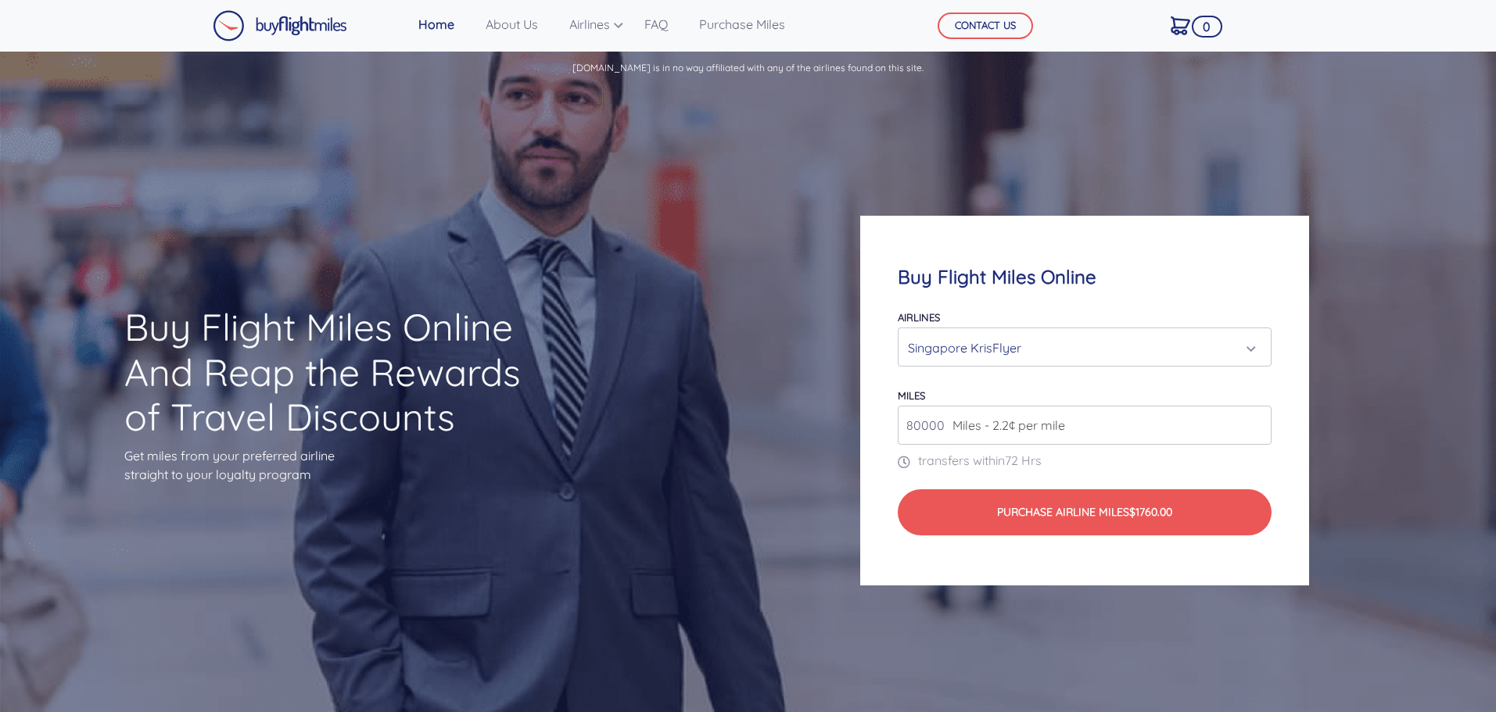
click at [278, 22] on img at bounding box center [280, 25] width 134 height 31
click at [1181, 25] on img at bounding box center [1181, 25] width 20 height 19
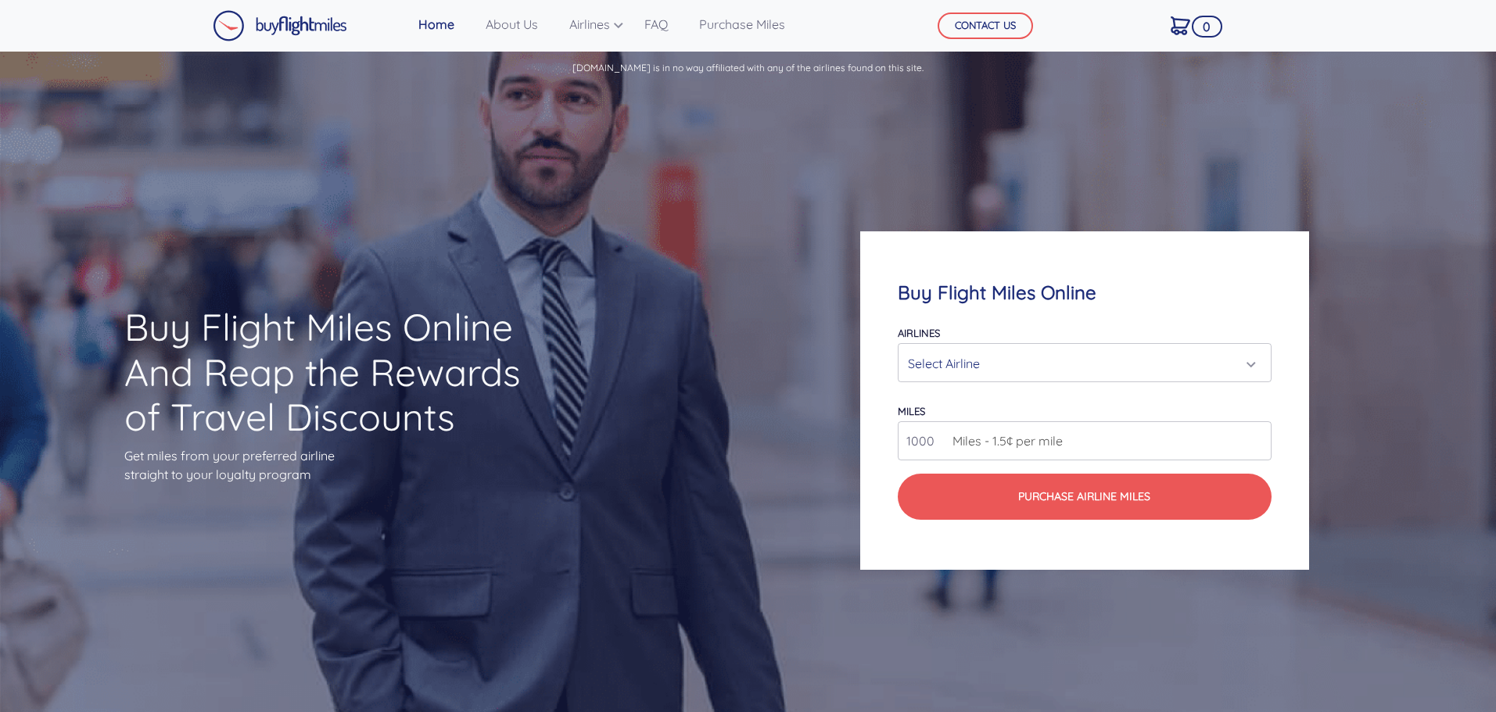
click at [1181, 25] on img at bounding box center [1181, 25] width 20 height 19
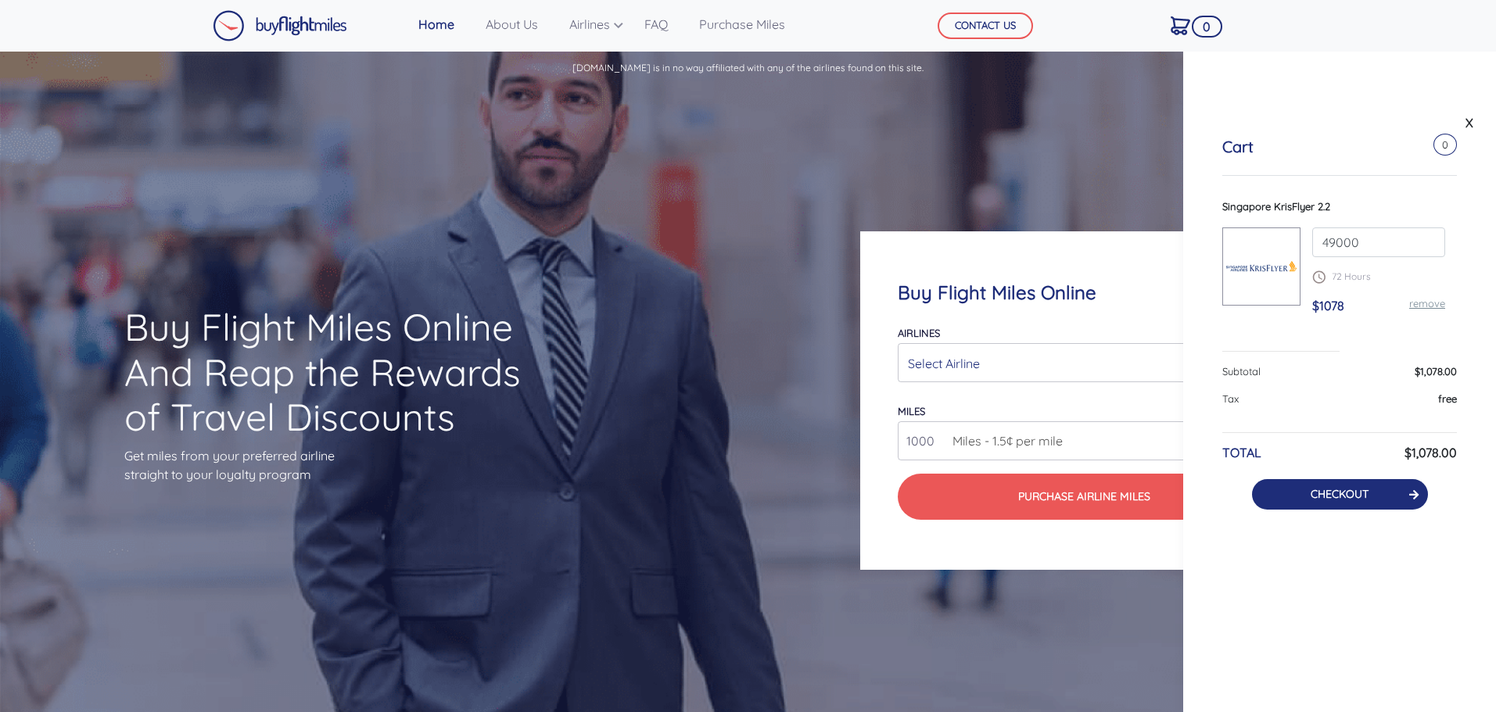
click at [1370, 487] on button "CHECKOUT" at bounding box center [1340, 494] width 176 height 30
click at [1345, 502] on button "CHECKOUT" at bounding box center [1340, 494] width 176 height 30
click at [1377, 495] on button "CHECKOUT" at bounding box center [1340, 494] width 176 height 30
click at [1414, 494] on icon at bounding box center [1413, 494] width 9 height 11
